Goal: Find specific page/section: Find specific page/section

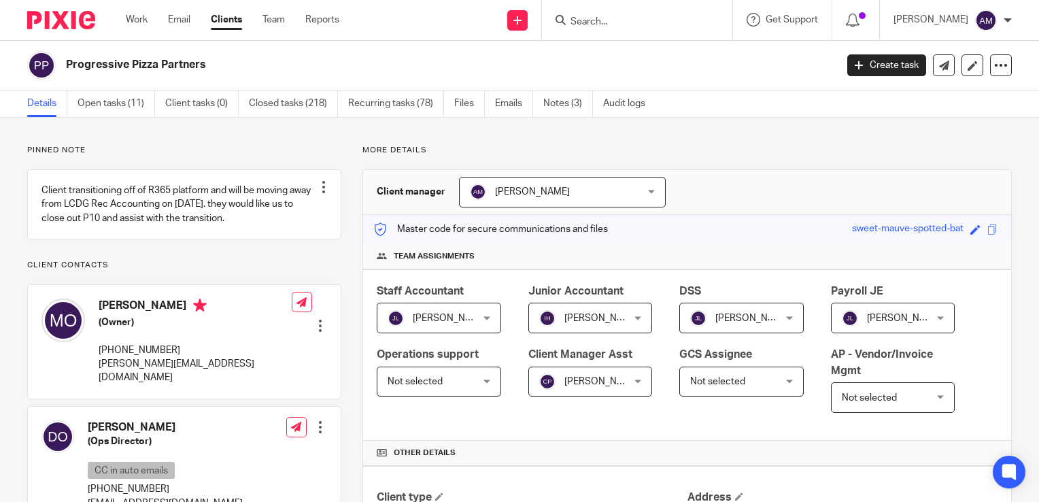
scroll to position [476, 0]
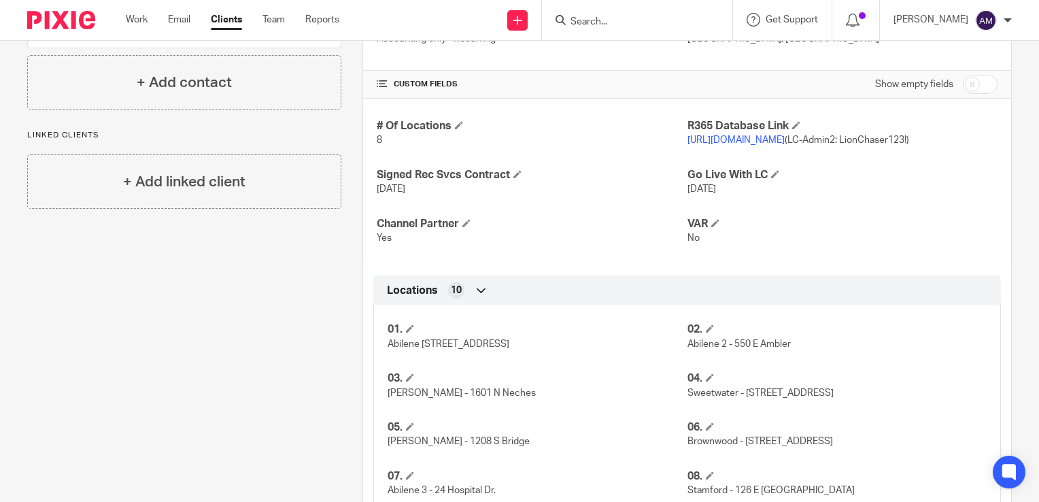
click at [604, 14] on form at bounding box center [641, 20] width 145 height 17
click at [609, 27] on input "Search" at bounding box center [630, 22] width 122 height 12
click at [611, 18] on input "Search" at bounding box center [630, 22] width 122 height 12
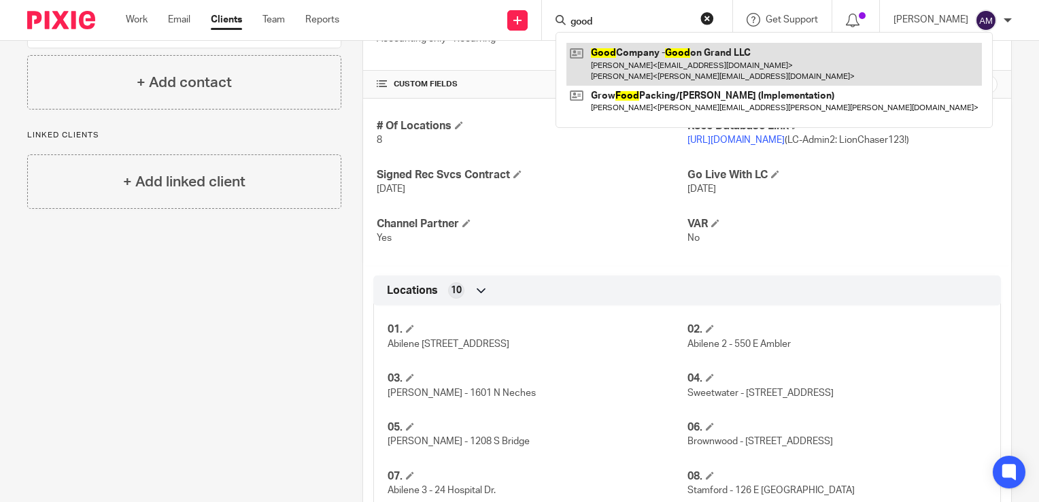
type input "good"
click at [684, 66] on link at bounding box center [773, 64] width 415 height 42
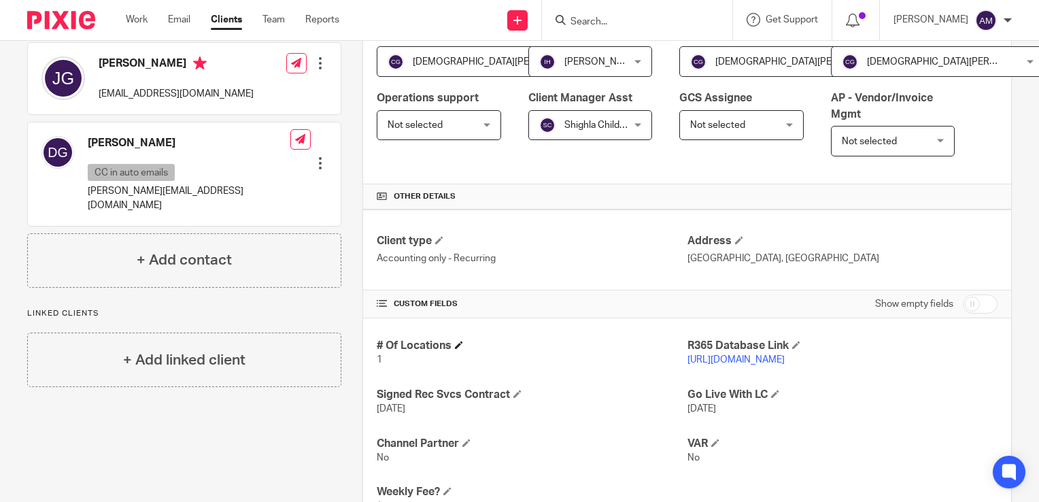
scroll to position [272, 0]
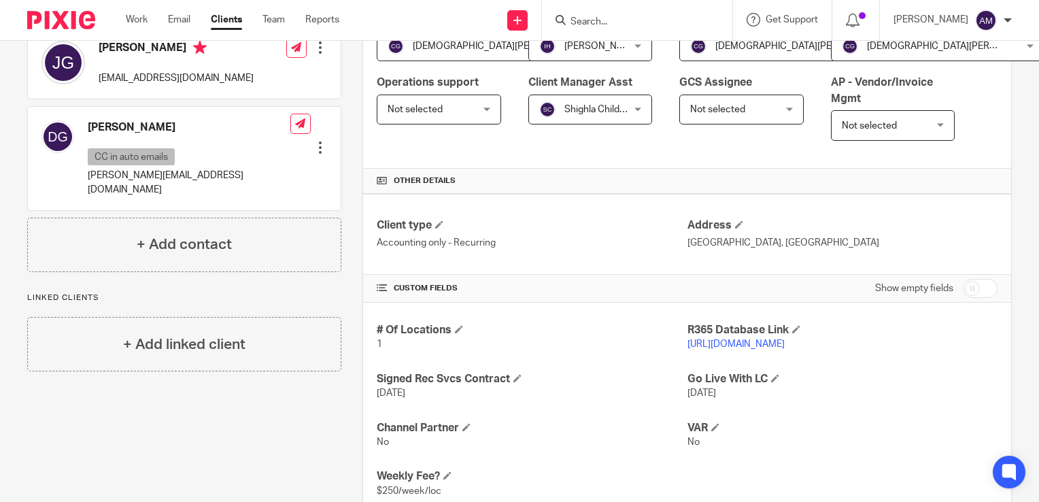
click at [761, 346] on link "[URL][DOMAIN_NAME]" at bounding box center [735, 344] width 97 height 10
